Goal: Complete application form

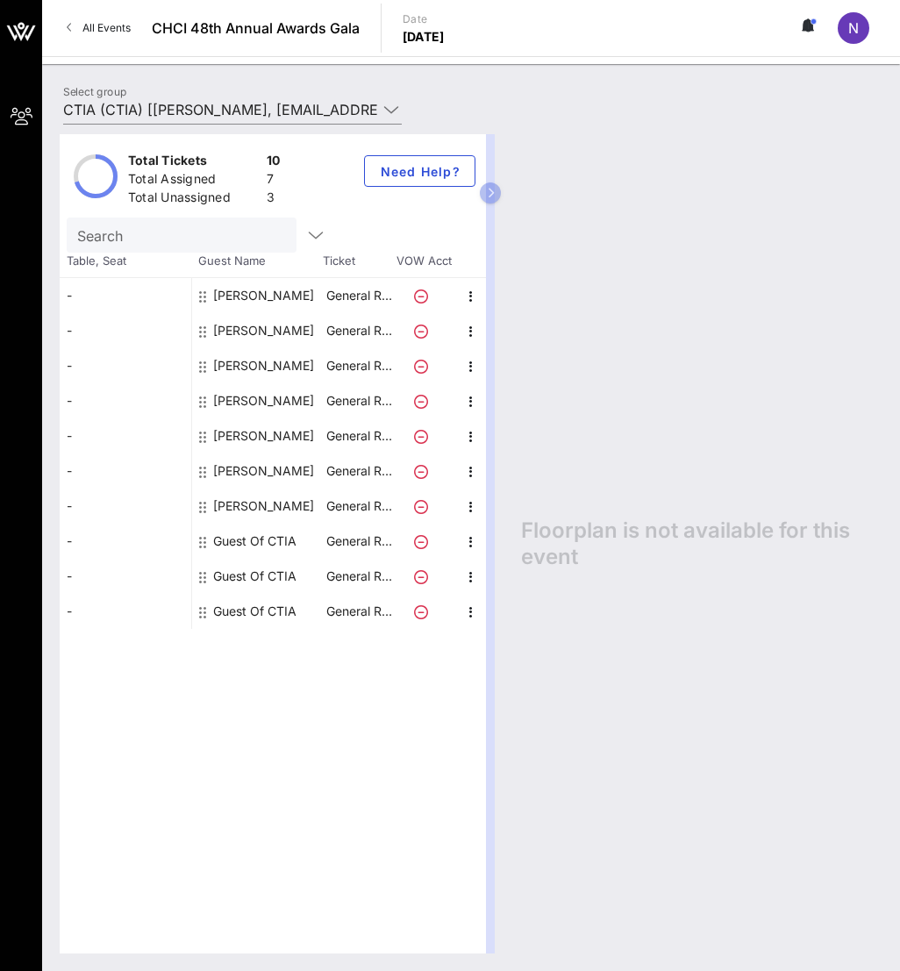
click at [239, 546] on div "Guest Of CTIA" at bounding box center [254, 541] width 83 height 35
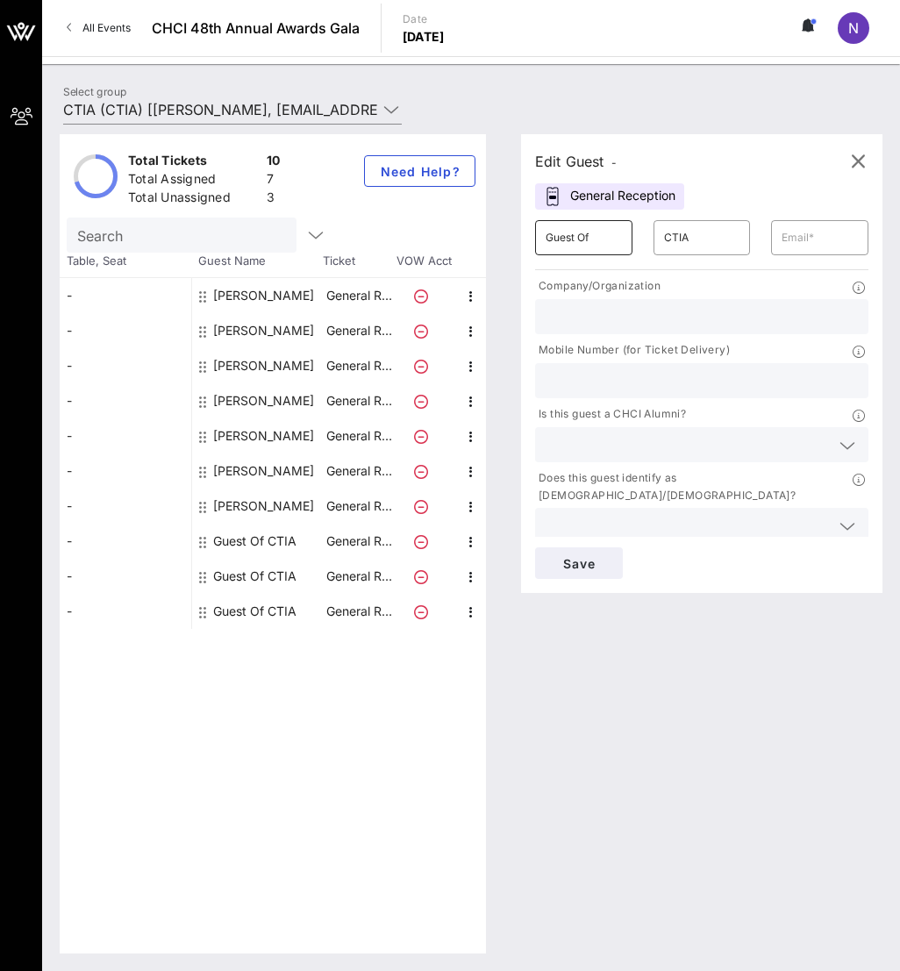
click at [594, 230] on input "Guest Of" at bounding box center [584, 238] width 76 height 28
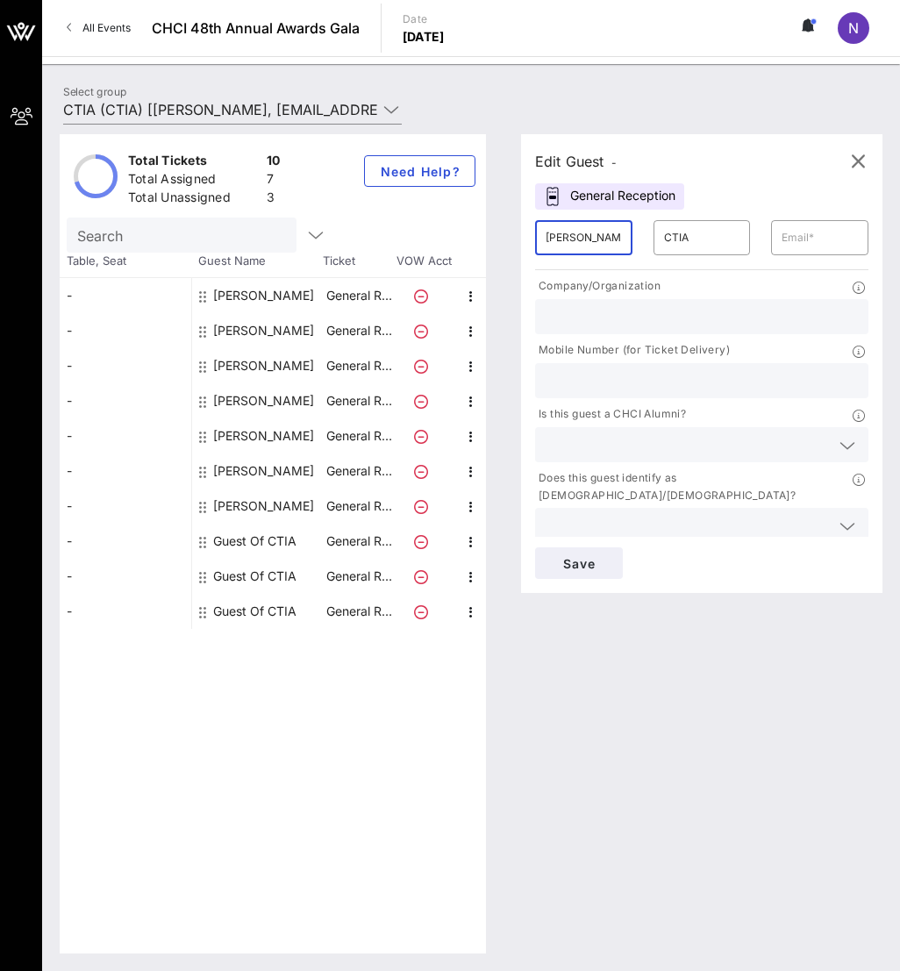
type input "[PERSON_NAME]"
type input "[PERSON_NAME][EMAIL_ADDRESS][DOMAIN_NAME]"
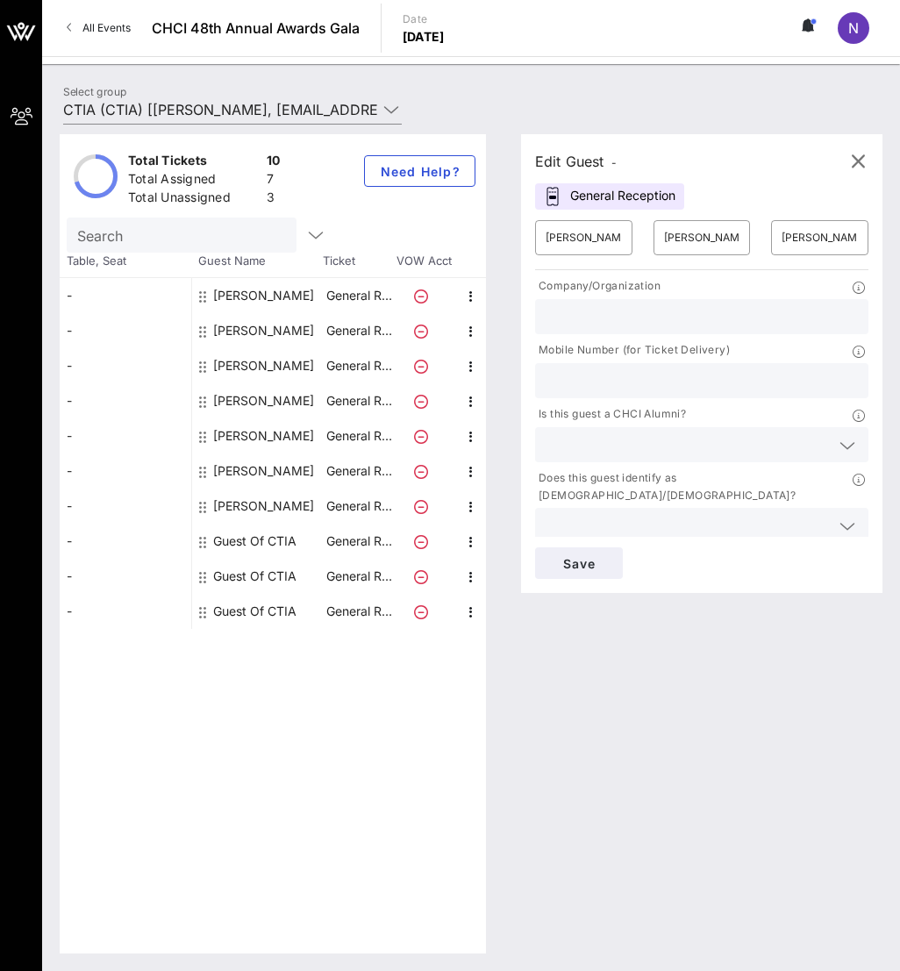
click at [591, 321] on input "text" at bounding box center [702, 316] width 312 height 23
click at [593, 317] on input "Sen" at bounding box center [702, 316] width 312 height 23
type input "Sen. [PERSON_NAME]"
click at [627, 383] on input "text" at bounding box center [702, 380] width 312 height 23
type input "8137313805"
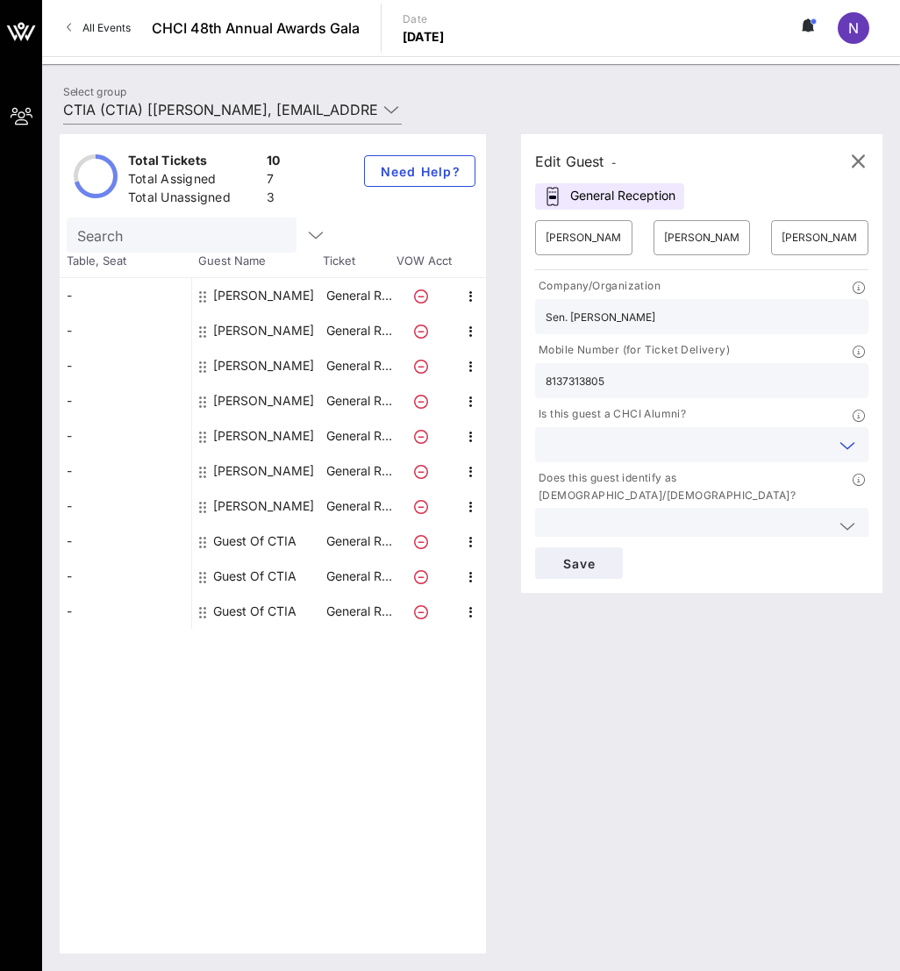
click at [625, 445] on input "text" at bounding box center [688, 445] width 284 height 23
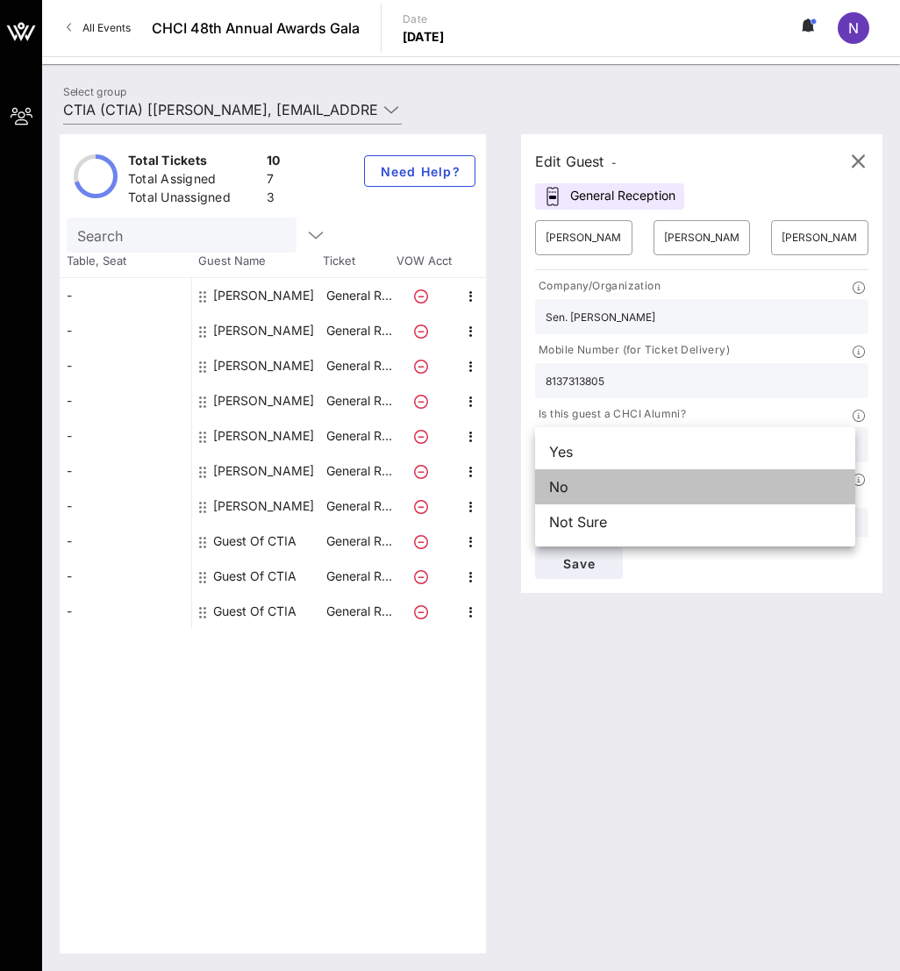
click at [610, 488] on div "No" at bounding box center [695, 486] width 320 height 35
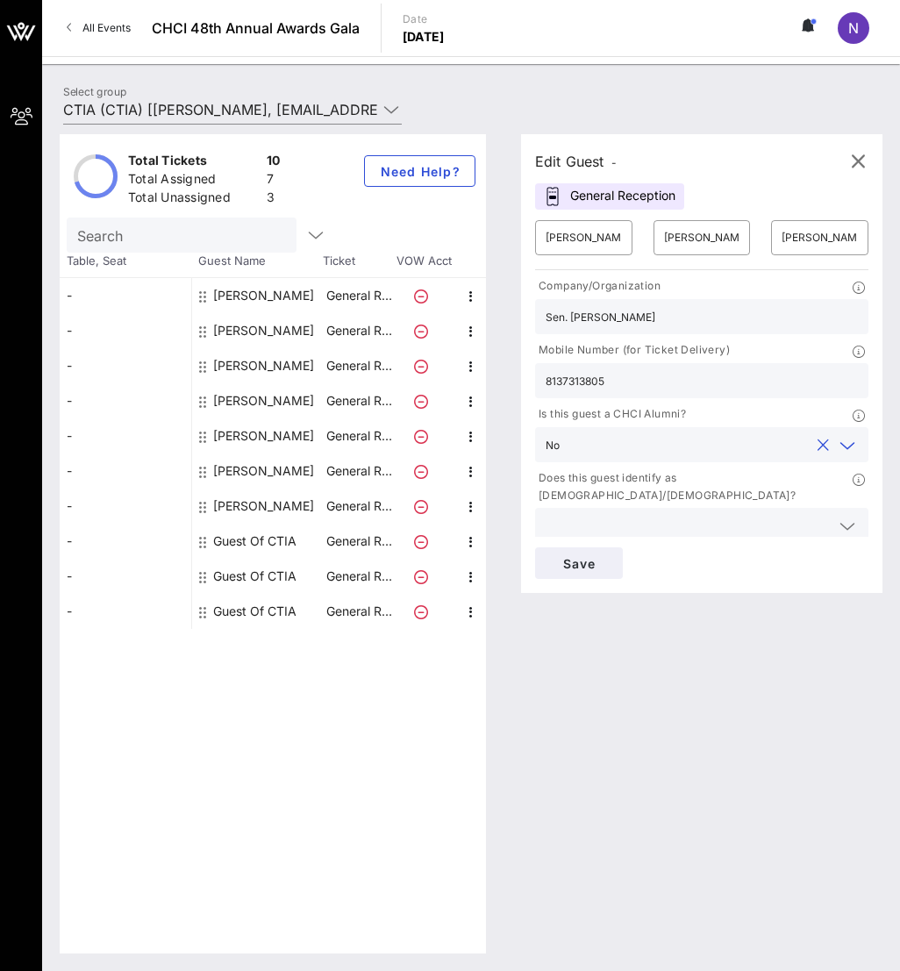
click at [612, 514] on input "text" at bounding box center [688, 525] width 284 height 23
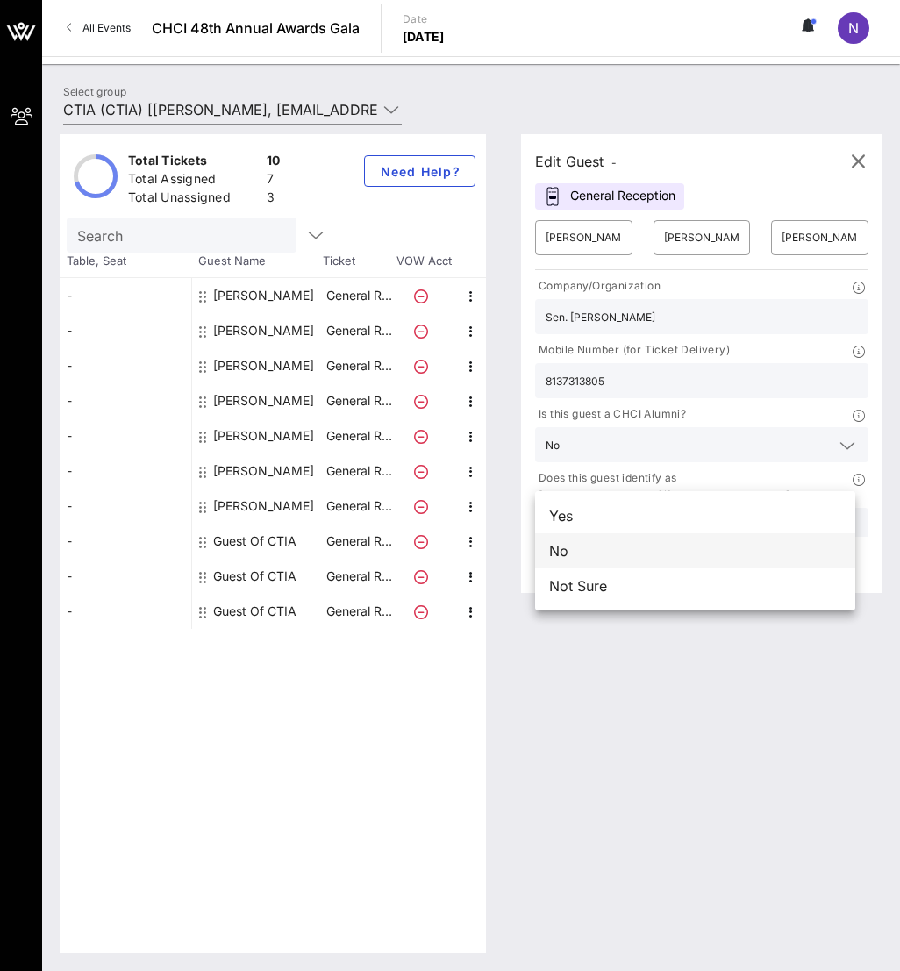
click at [606, 554] on div "No" at bounding box center [695, 551] width 320 height 35
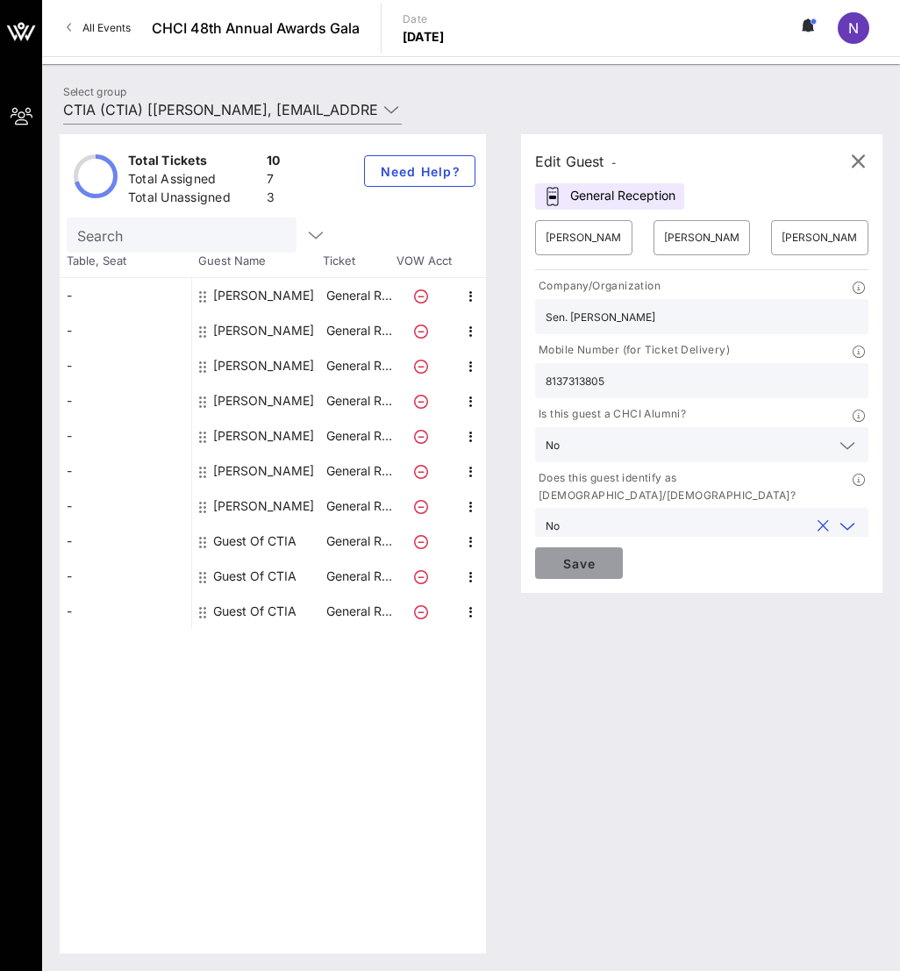
click at [593, 566] on span "Save" at bounding box center [579, 563] width 60 height 15
